Goal: Information Seeking & Learning: Learn about a topic

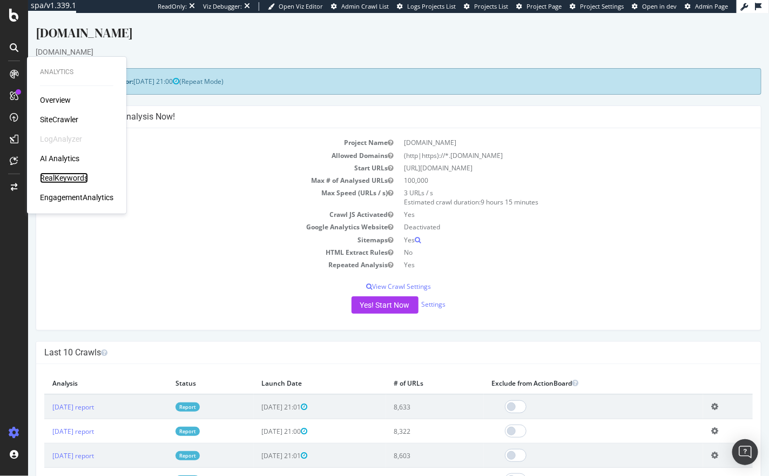
click at [78, 178] on div "RealKeywords" at bounding box center [64, 177] width 48 height 11
